Goal: Task Accomplishment & Management: Manage account settings

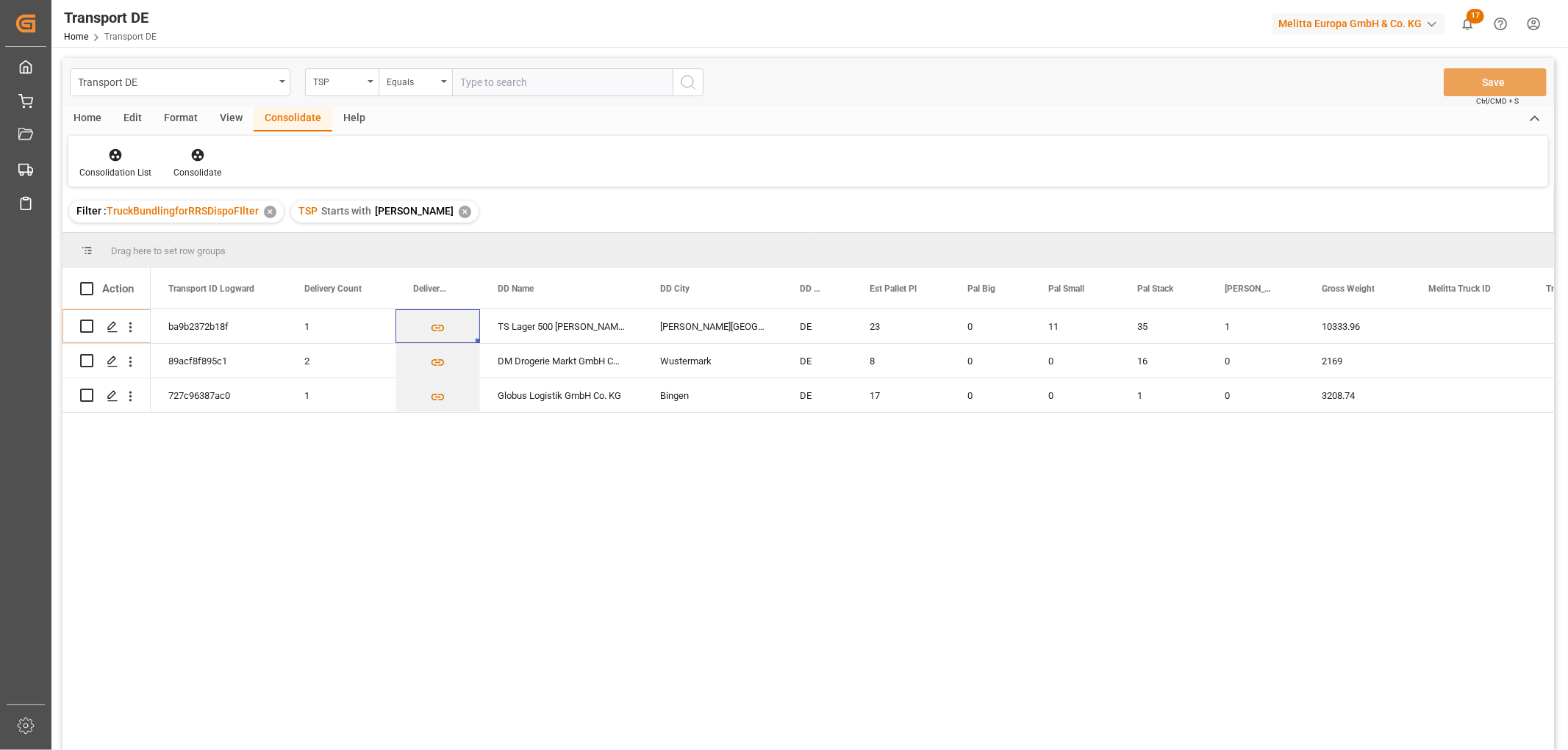
click at [458, 209] on div "✕" at bounding box center [465, 212] width 13 height 13
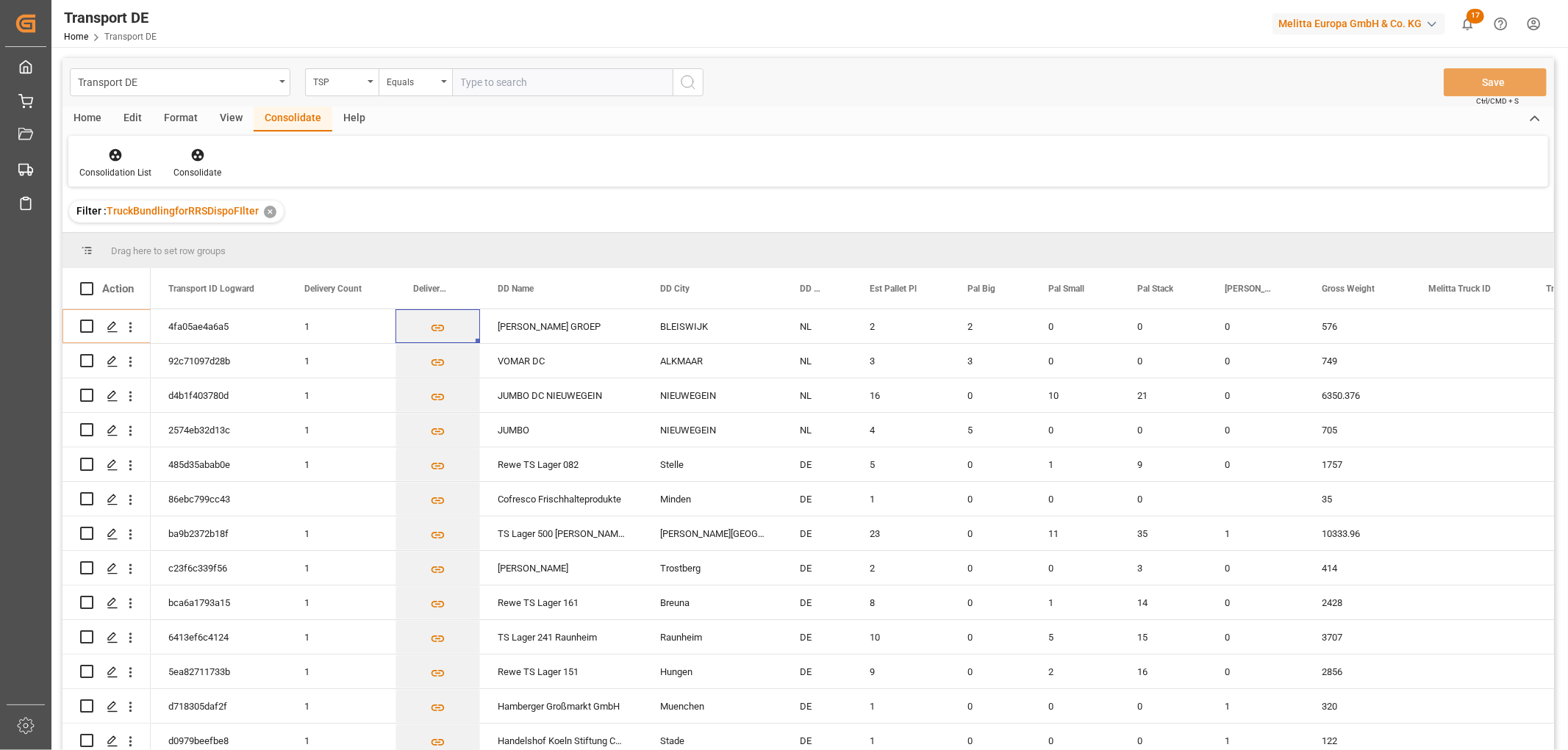
click at [1538, 21] on html "Created by potrace 1.15, written by Peter Selinger 2001-2017 Created by potrace…" at bounding box center [784, 375] width 1568 height 750
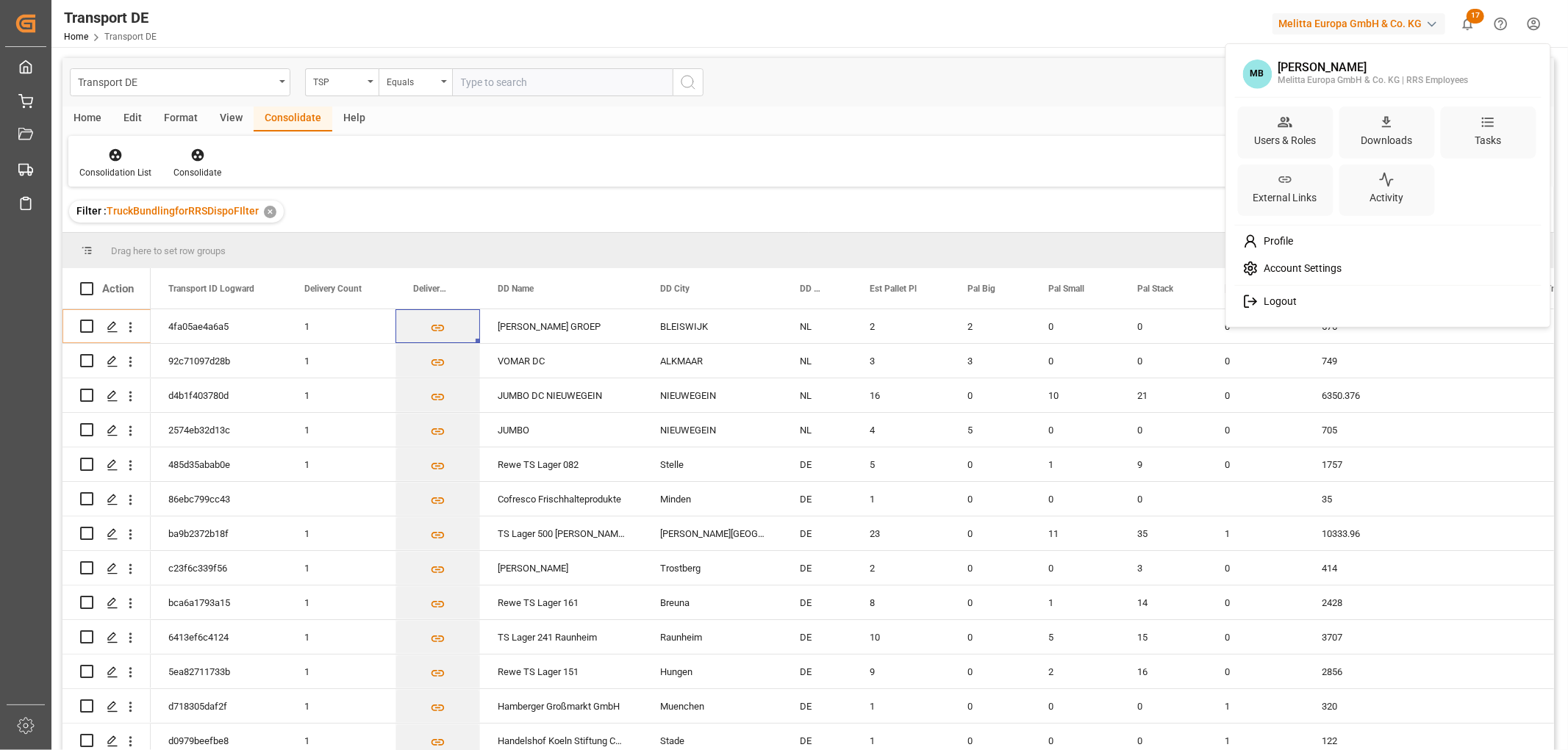
click at [1275, 296] on span "Logout" at bounding box center [1277, 302] width 39 height 13
